Goal: Understand process/instructions: Learn how to perform a task or action

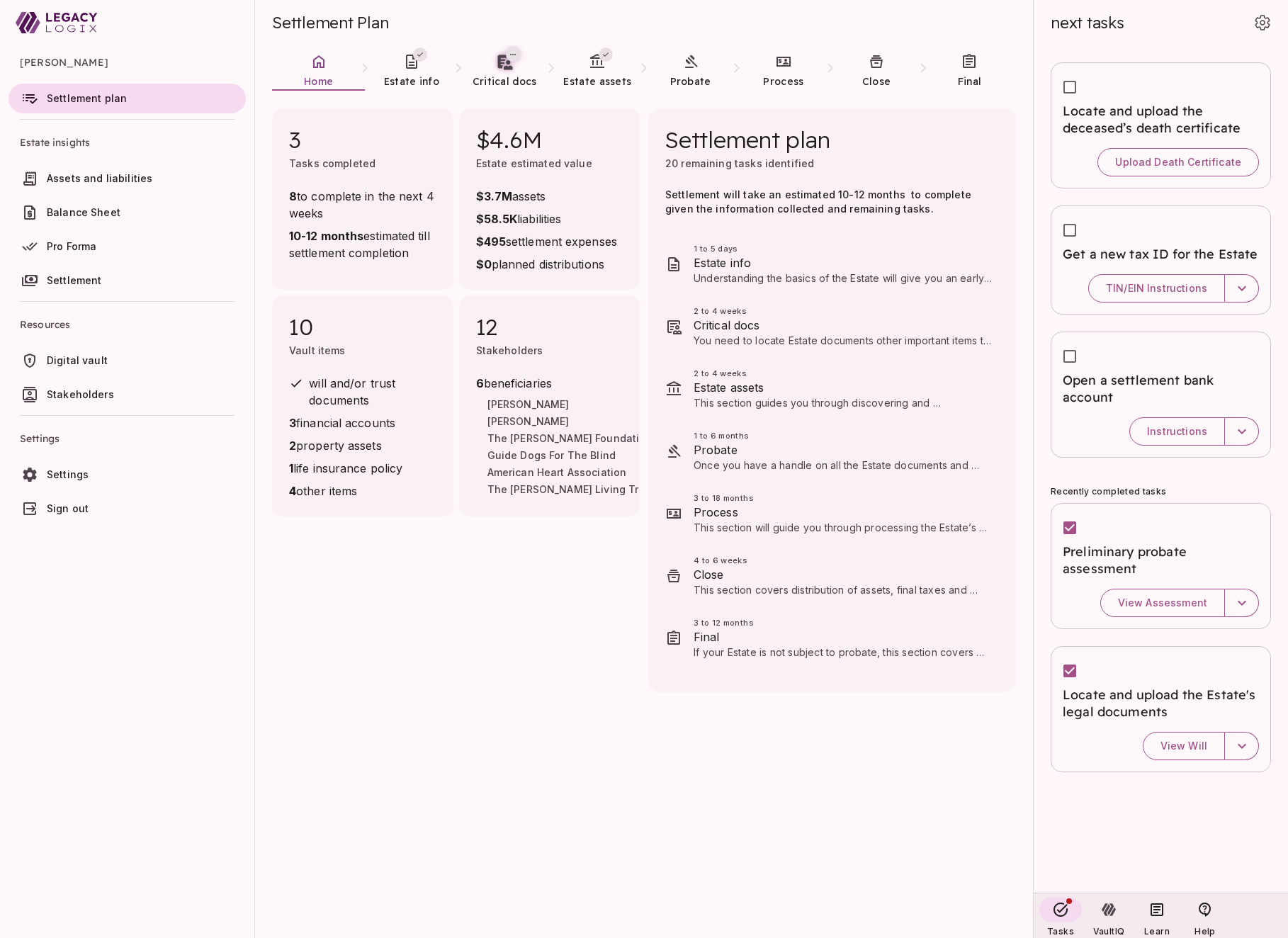
click at [158, 183] on span "Assets and liabilities" at bounding box center [144, 178] width 193 height 14
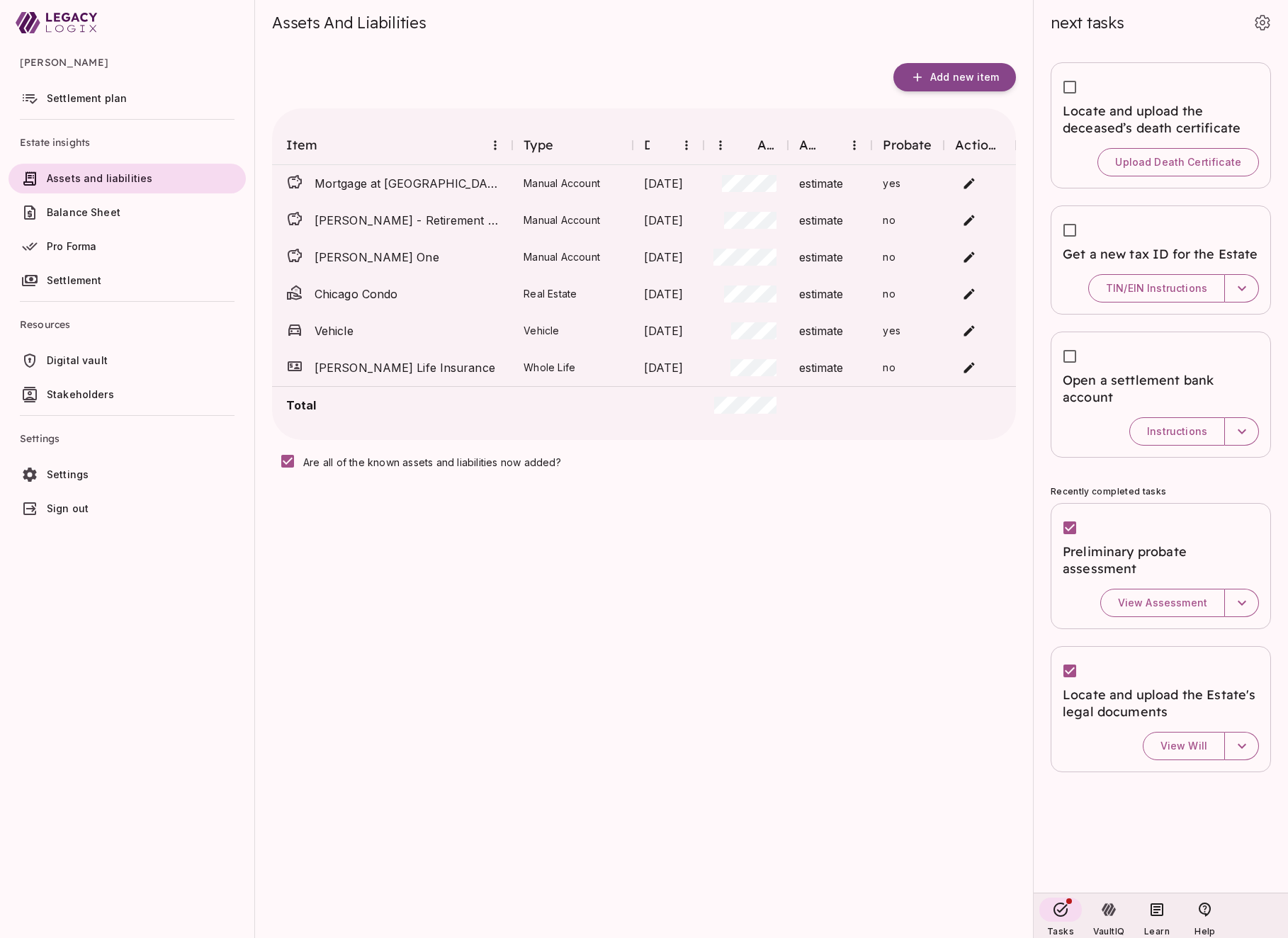
click at [124, 102] on span "Settlement plan" at bounding box center [144, 98] width 193 height 14
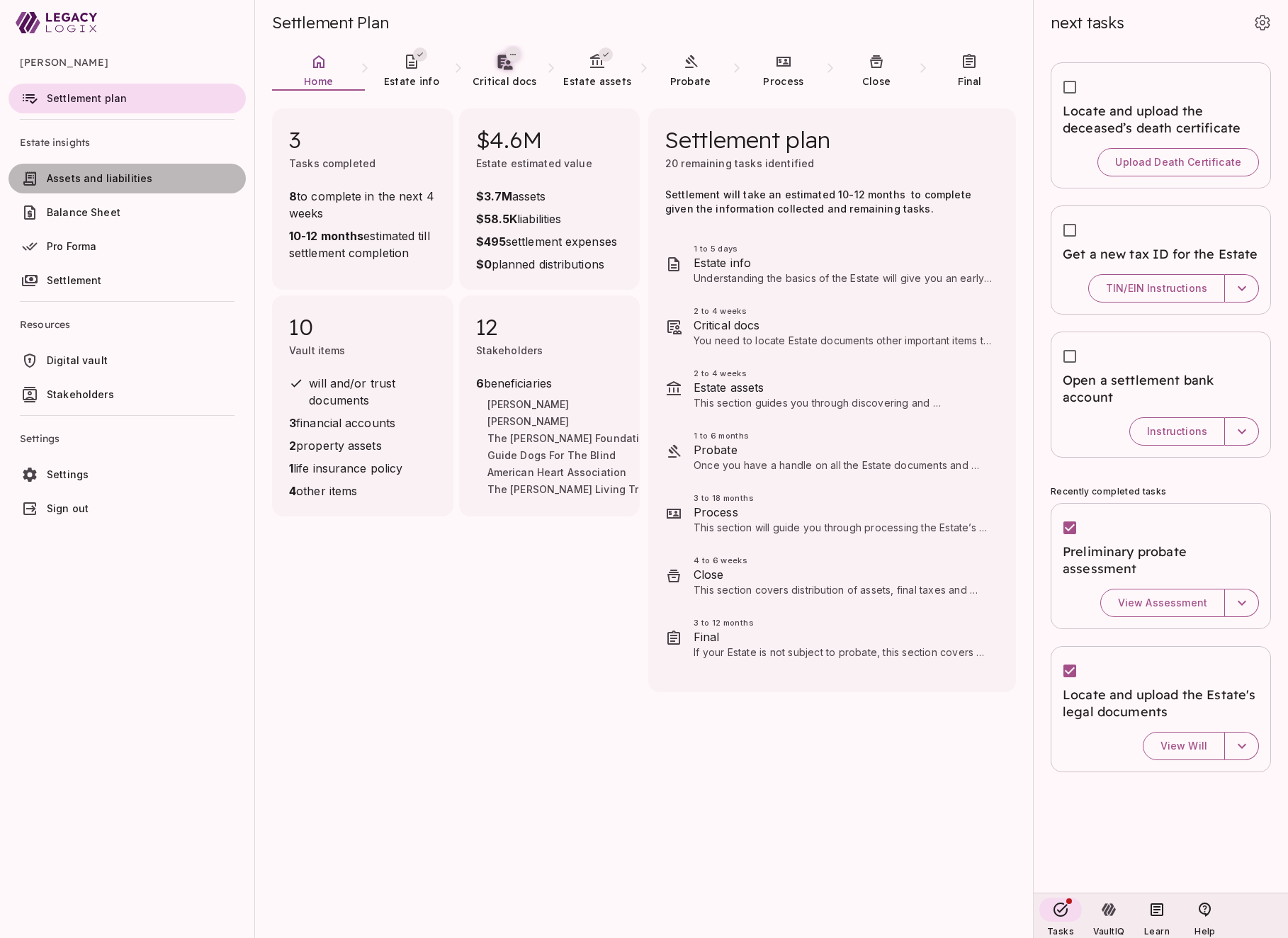
click at [132, 183] on span "Assets and liabilities" at bounding box center [100, 177] width 105 height 12
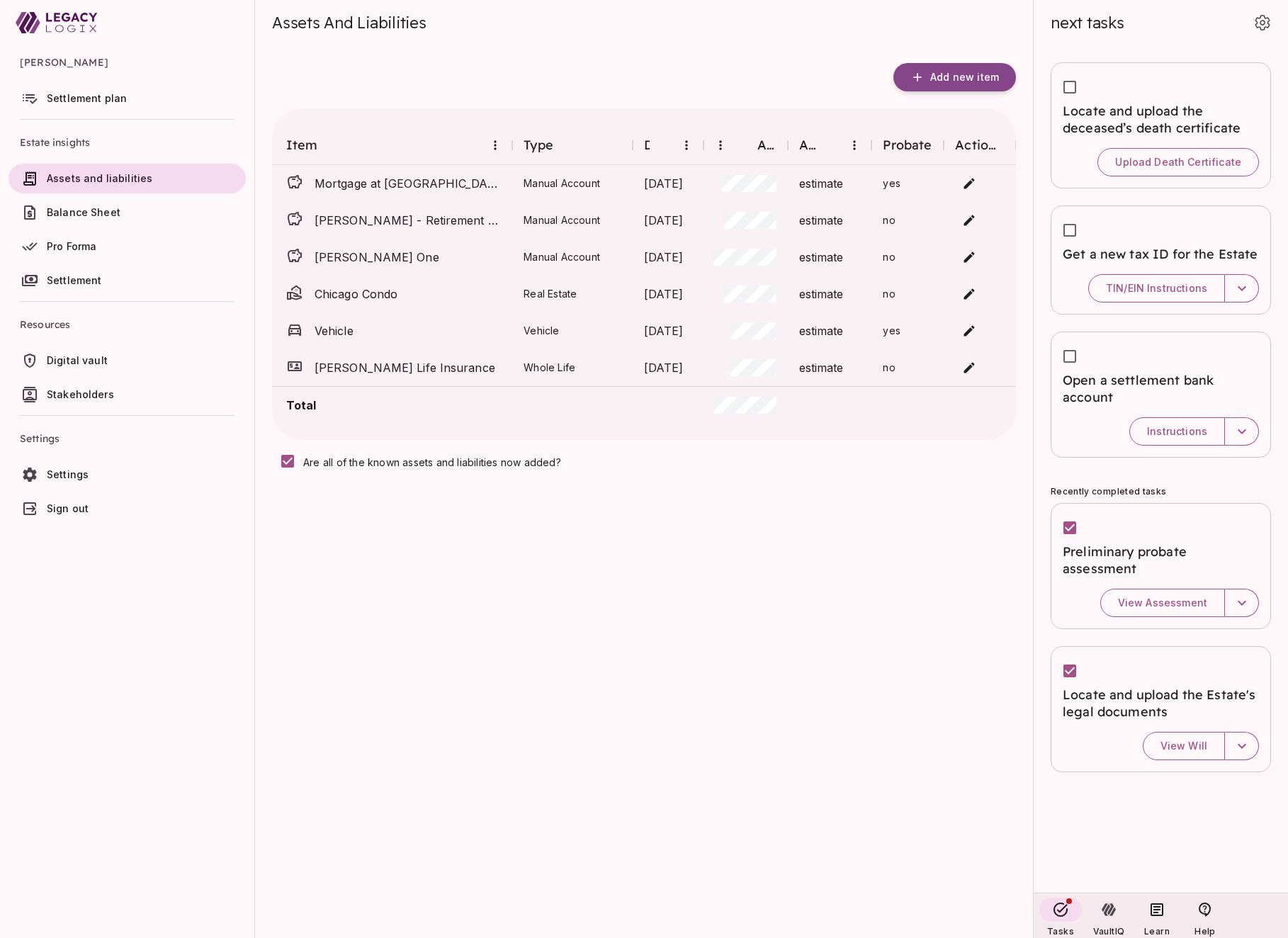
click at [100, 104] on span "Settlement plan" at bounding box center [144, 98] width 193 height 14
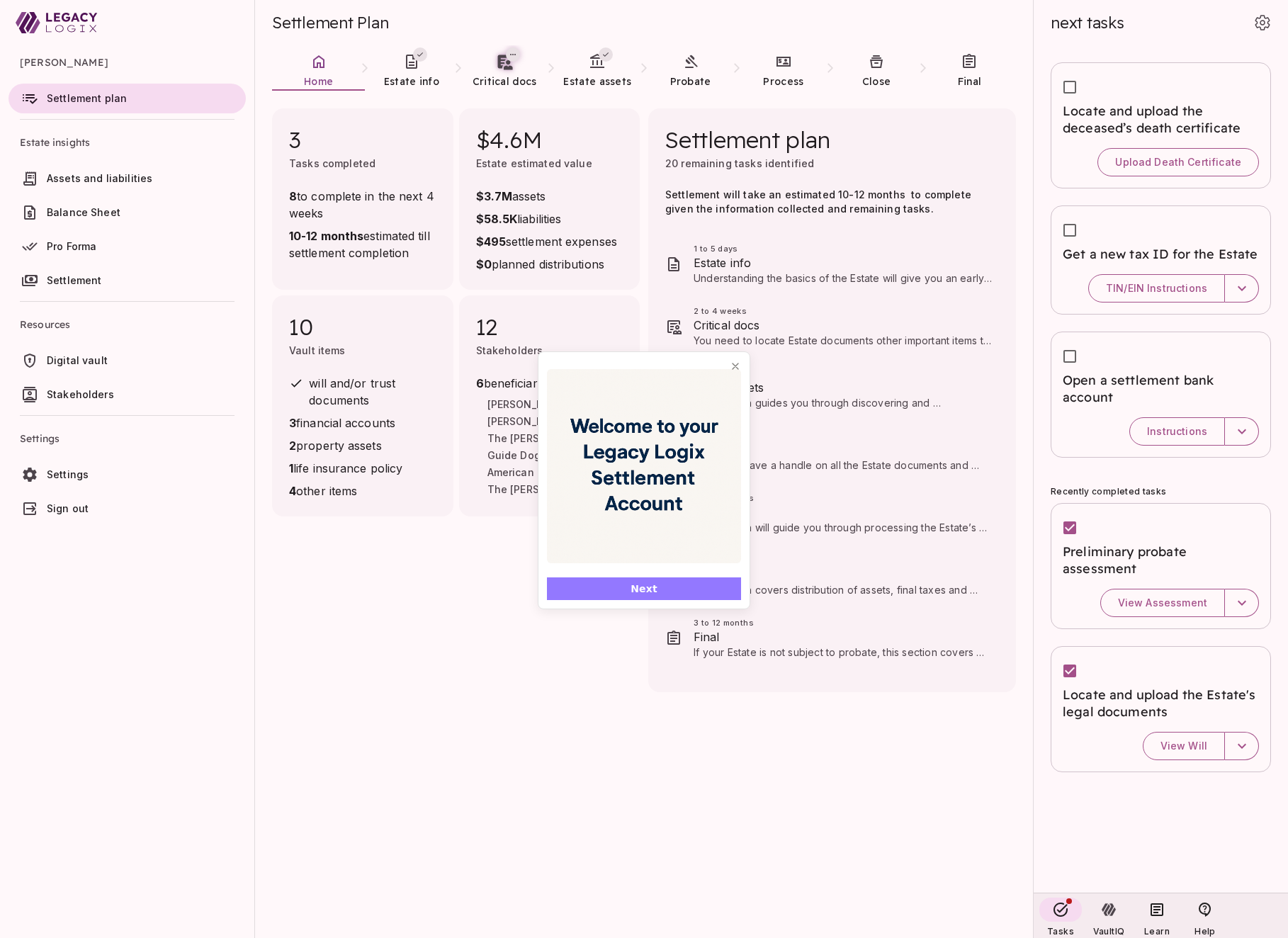
click at [672, 586] on button "Next" at bounding box center [644, 589] width 194 height 23
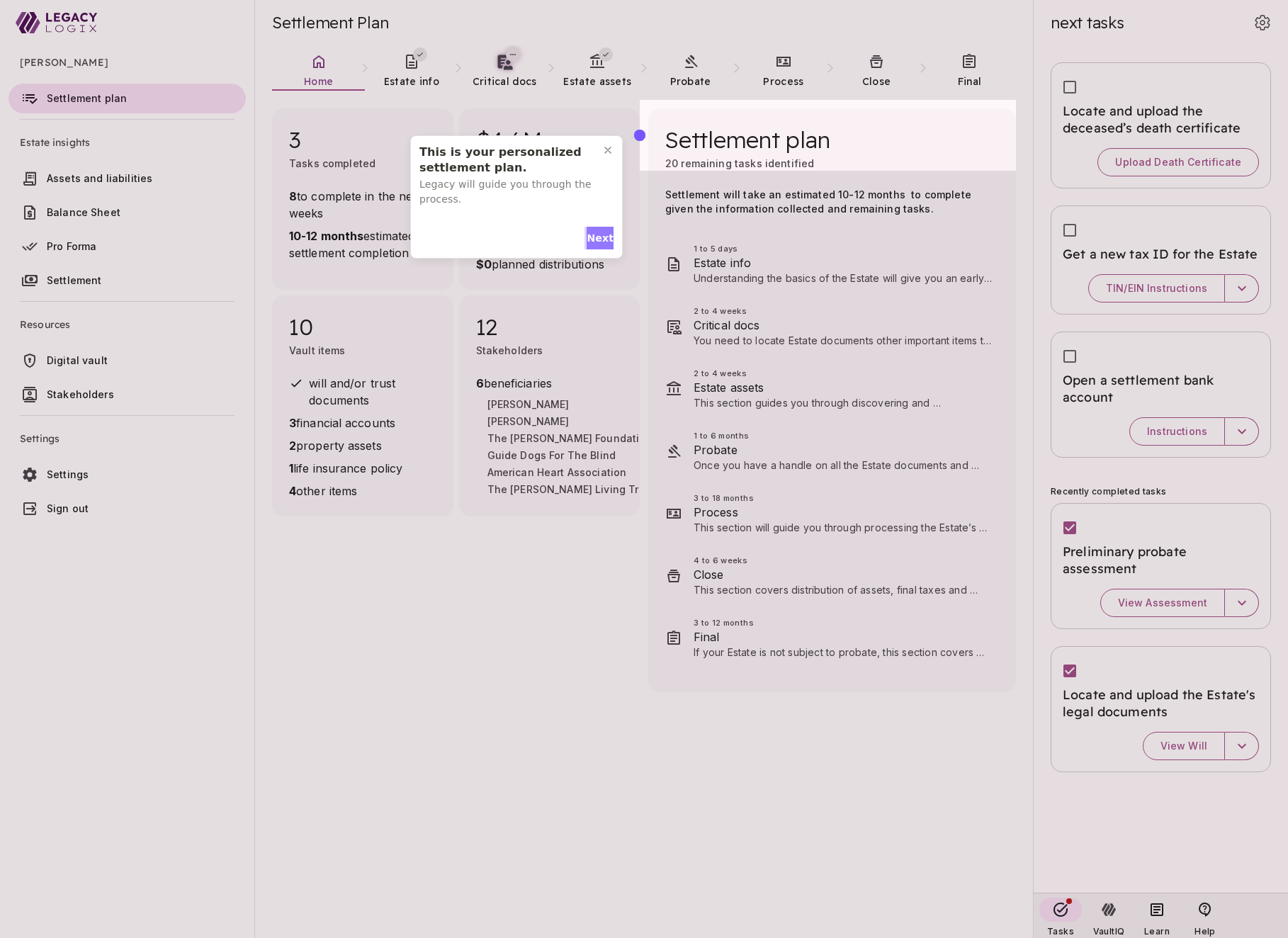
click at [595, 236] on span "Next" at bounding box center [600, 238] width 27 height 15
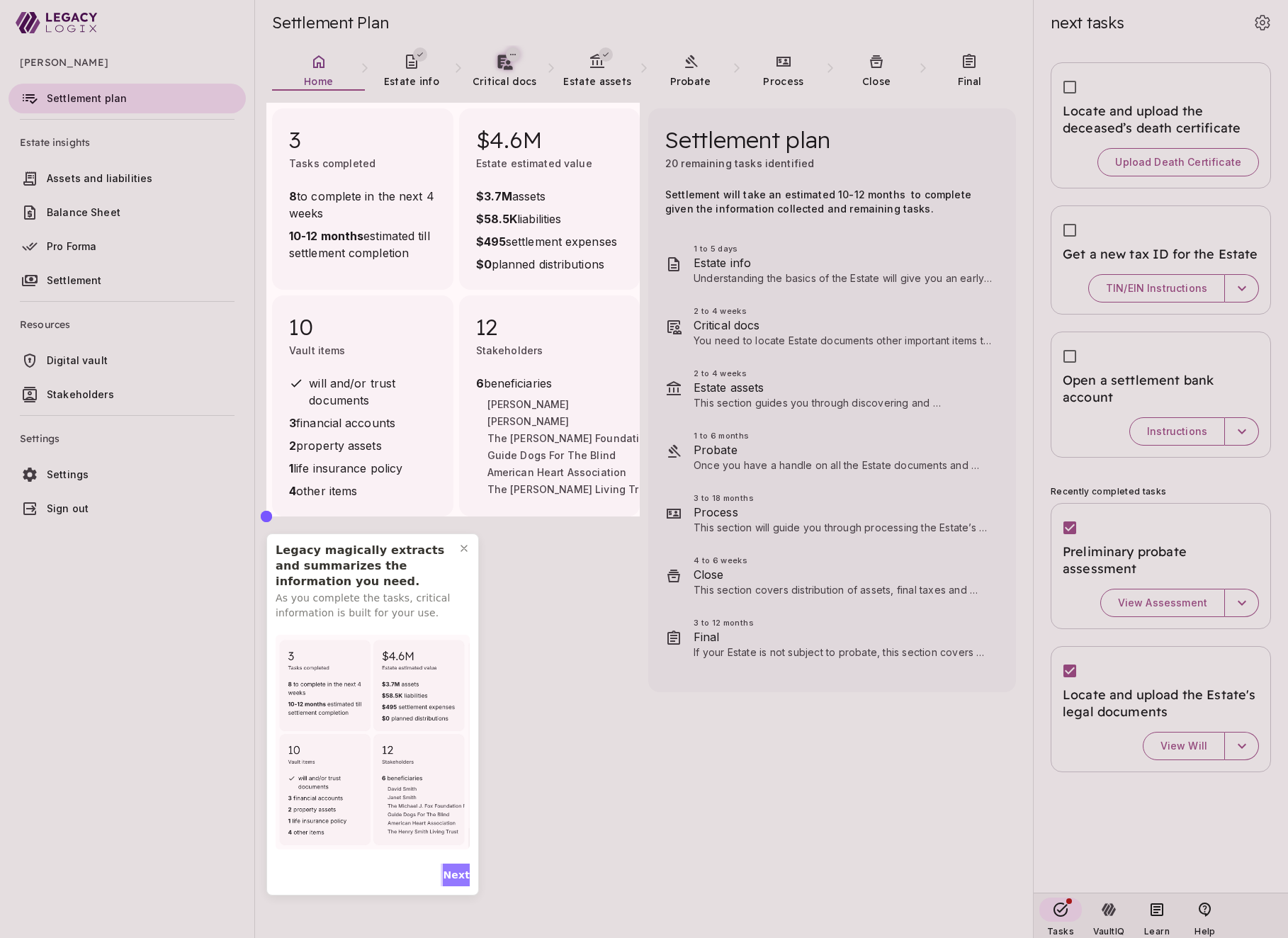
click at [453, 873] on span "Next" at bounding box center [456, 876] width 27 height 15
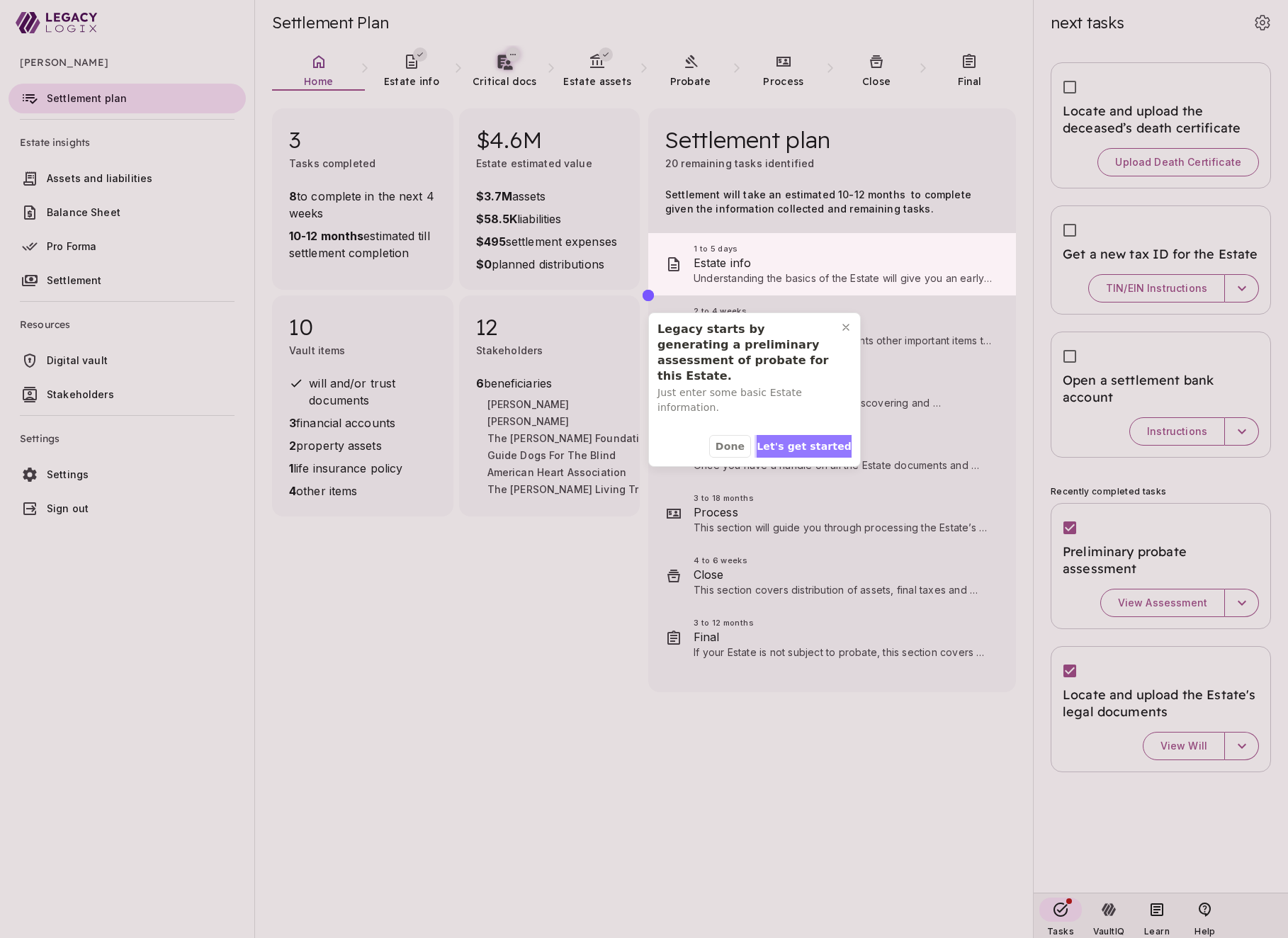
click at [805, 439] on span "Let's get started" at bounding box center [804, 447] width 95 height 15
